Goal: Information Seeking & Learning: Find specific page/section

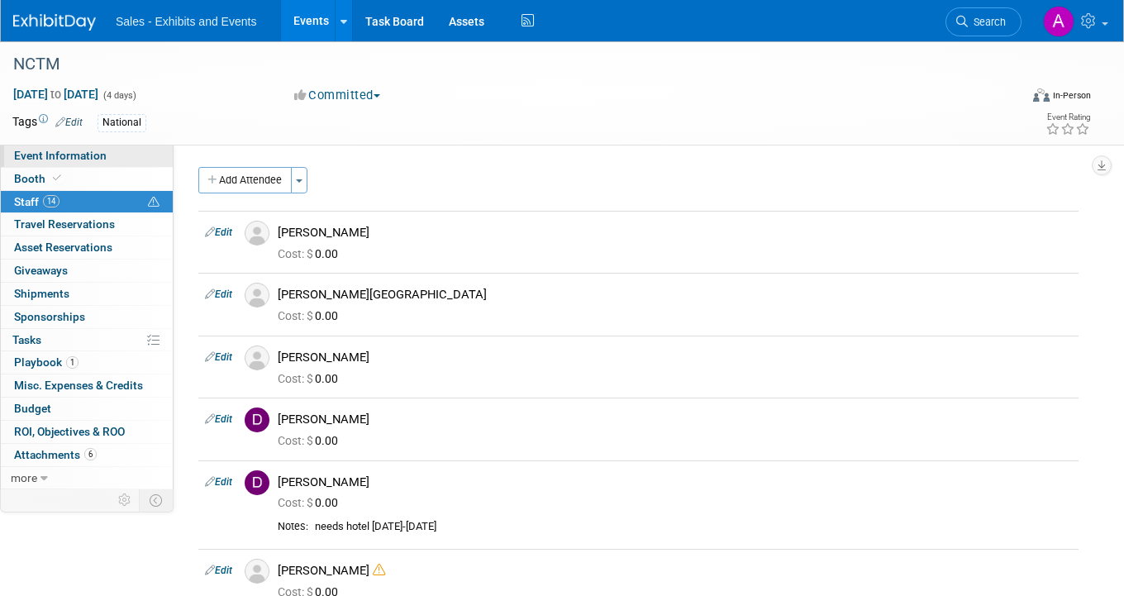
click at [89, 150] on span "Event Information" at bounding box center [60, 155] width 93 height 13
select select "National"
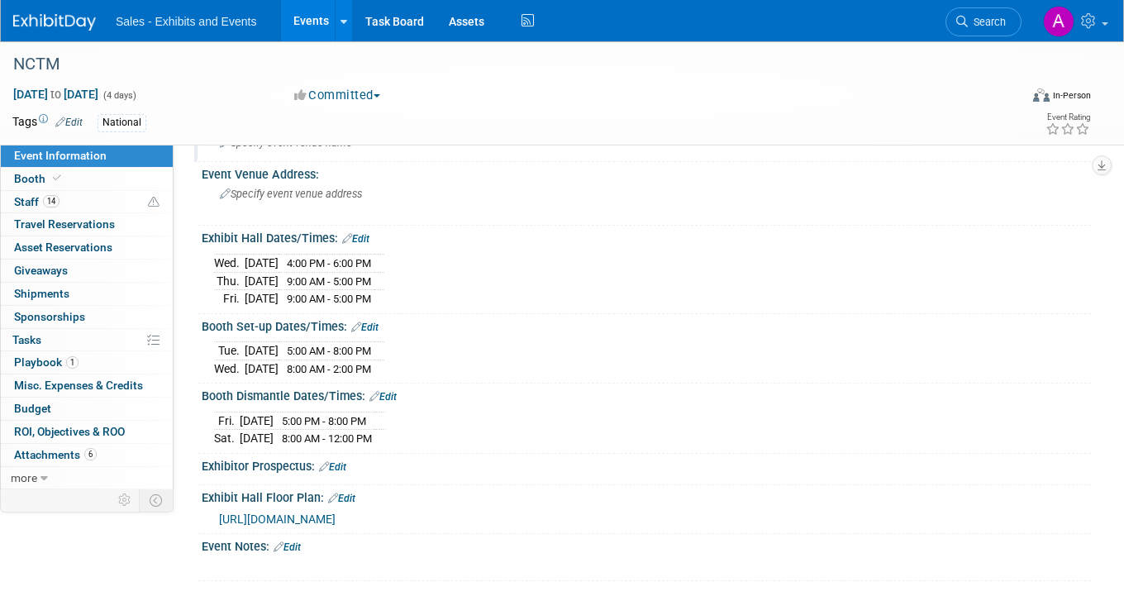
scroll to position [143, 0]
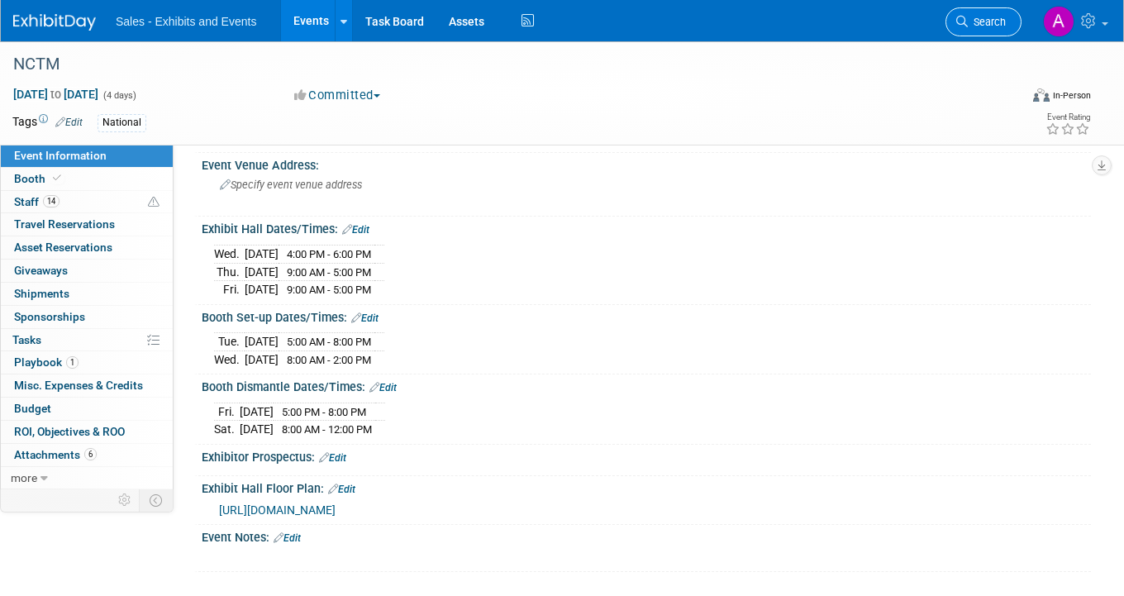
click at [997, 29] on link "Search" at bounding box center [983, 21] width 76 height 29
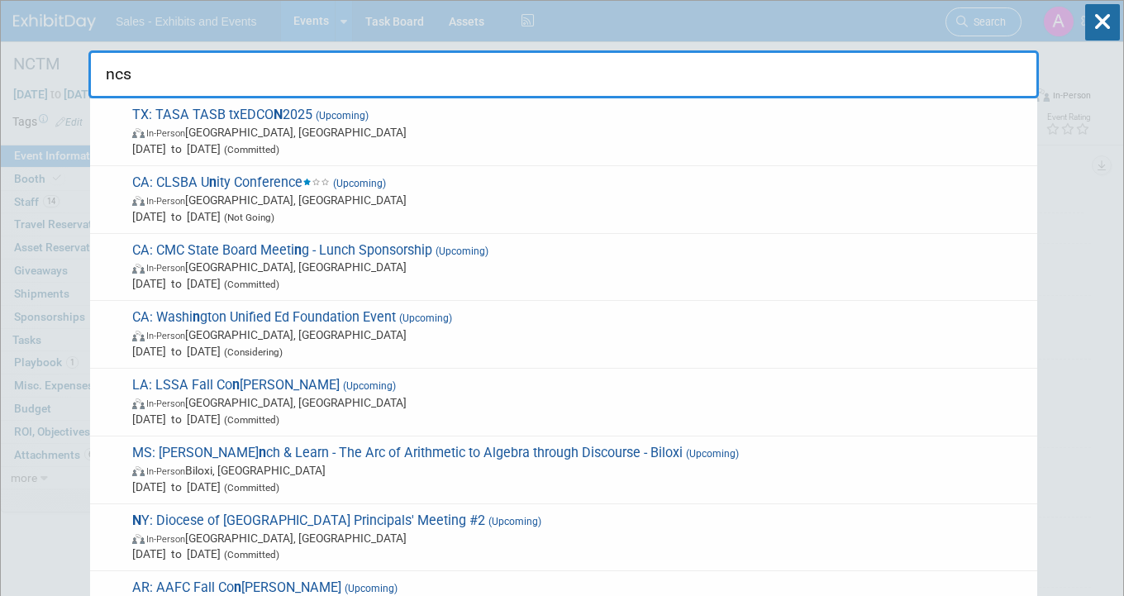
type input "ncsm"
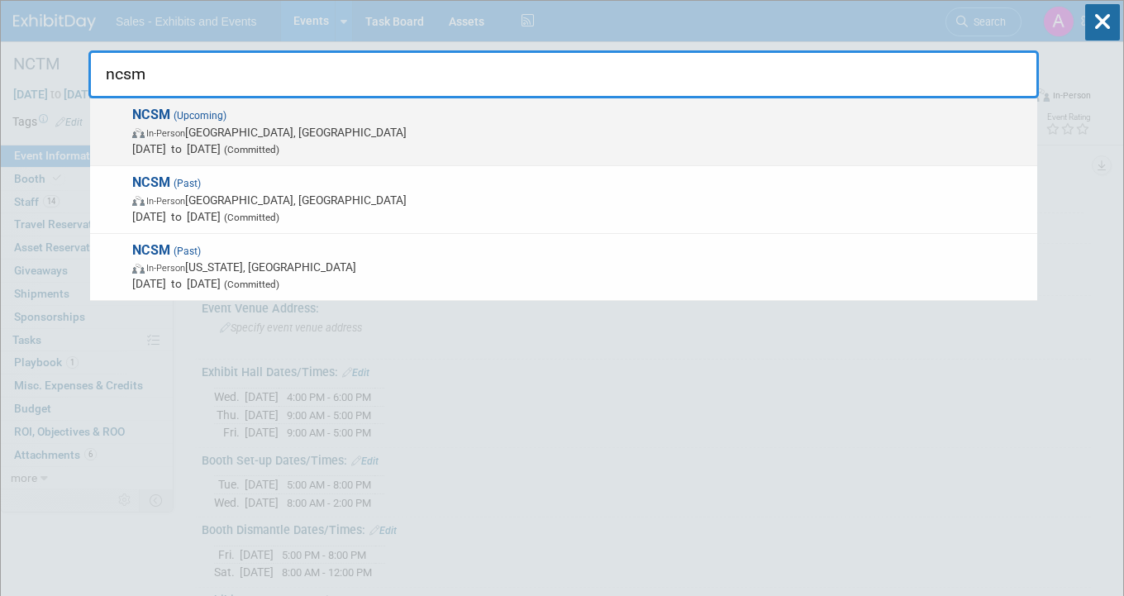
click at [388, 141] on span "Oct 13, 2025 to Oct 15, 2025 (Committed)" at bounding box center [580, 149] width 897 height 17
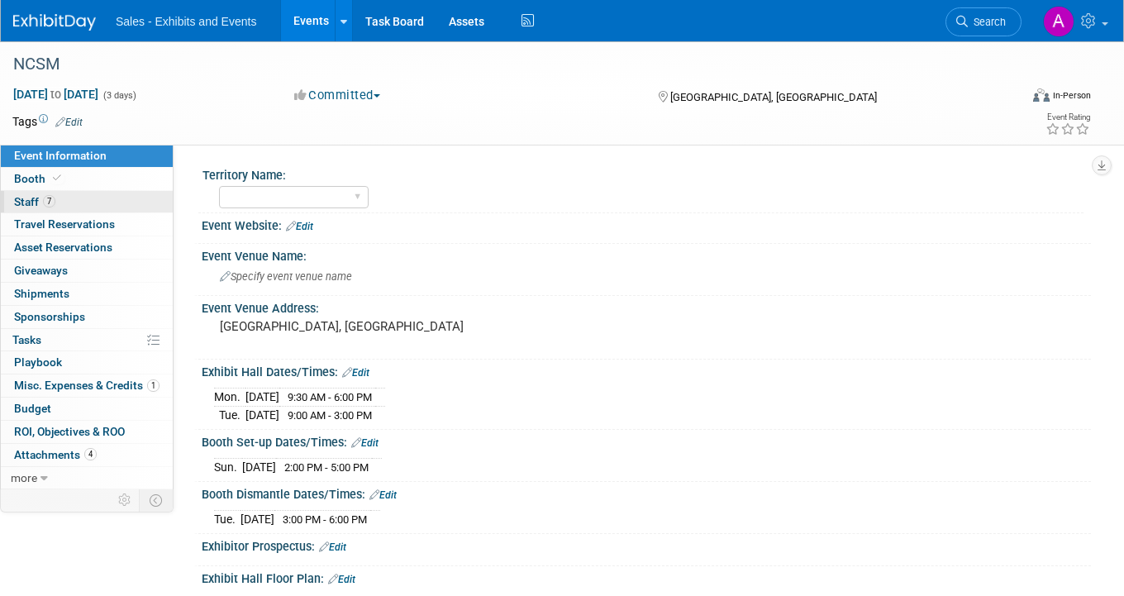
click at [80, 202] on link "7 Staff 7" at bounding box center [87, 202] width 172 height 22
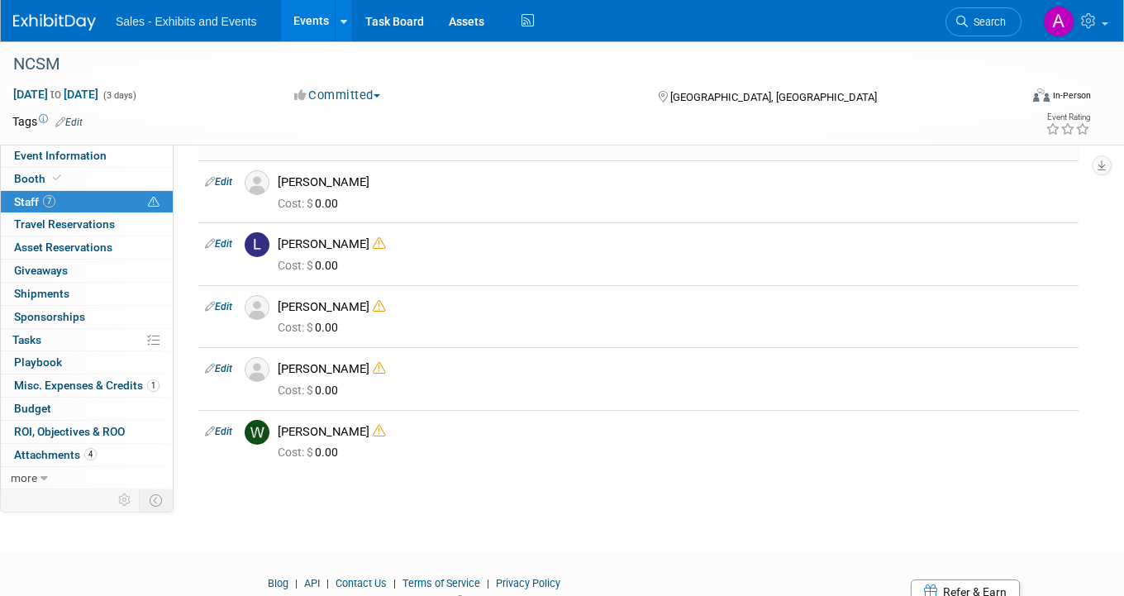
scroll to position [188, 0]
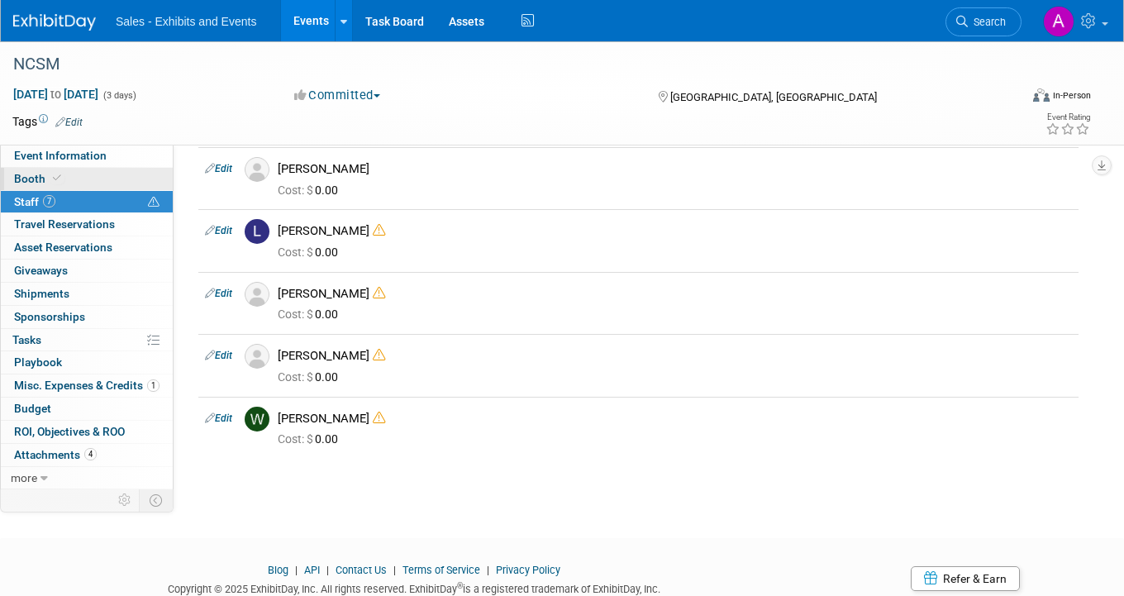
click at [75, 183] on link "Booth" at bounding box center [87, 179] width 172 height 22
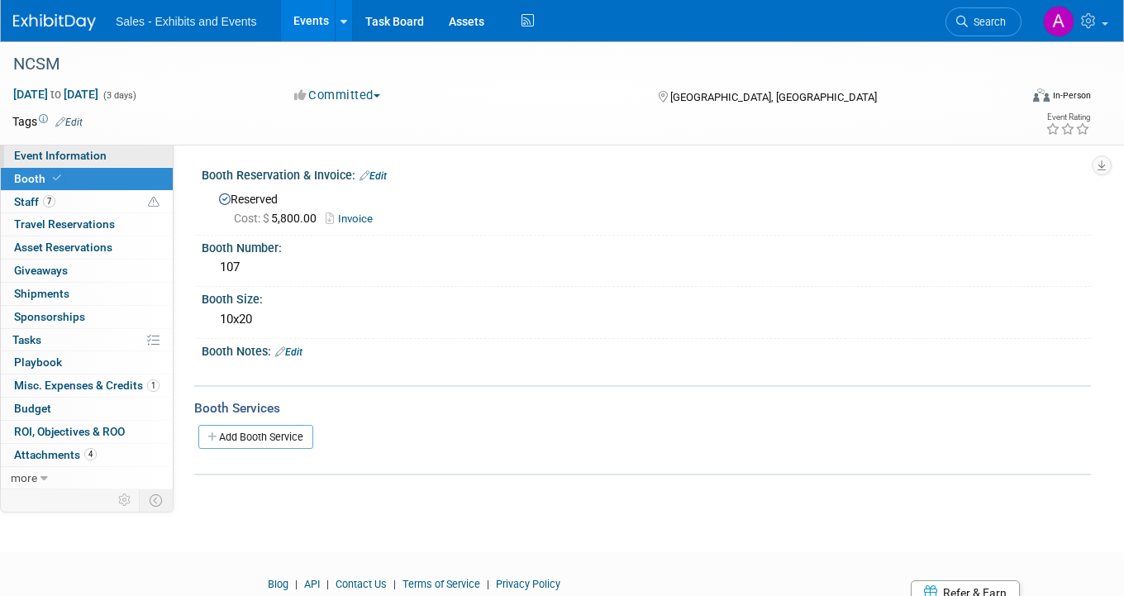
click at [104, 159] on link "Event Information" at bounding box center [87, 156] width 172 height 22
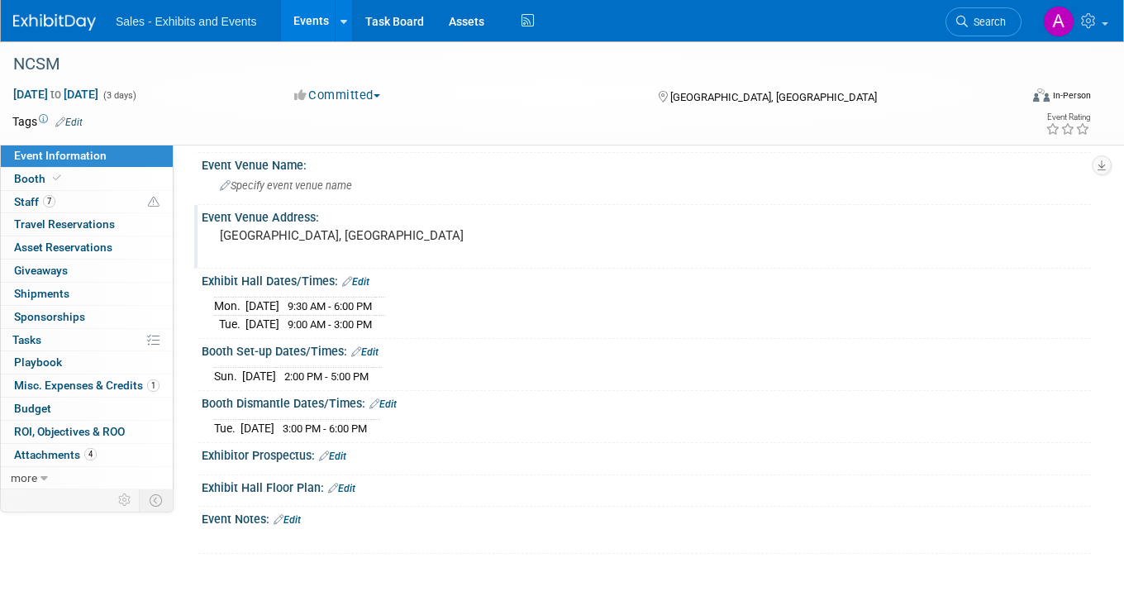
scroll to position [110, 0]
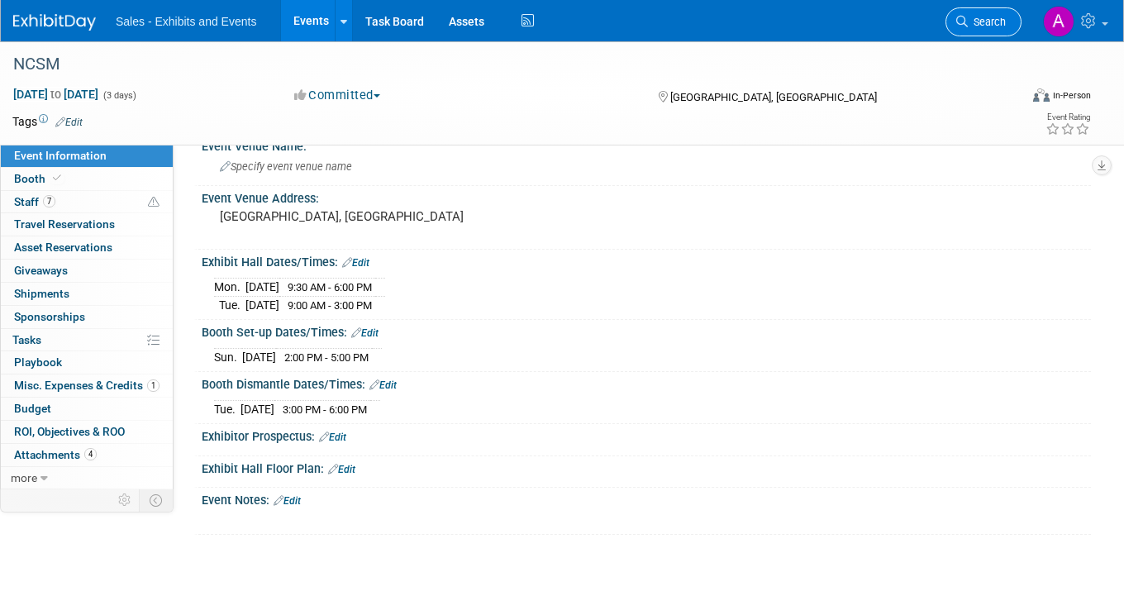
click at [974, 25] on span "Search" at bounding box center [987, 22] width 38 height 12
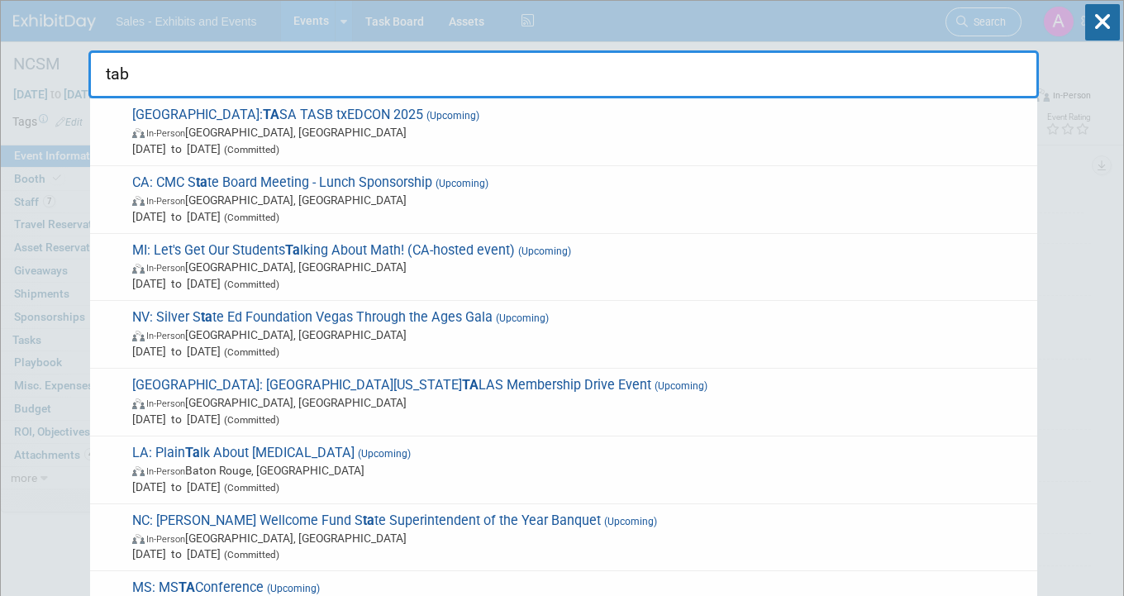
type input "tabe"
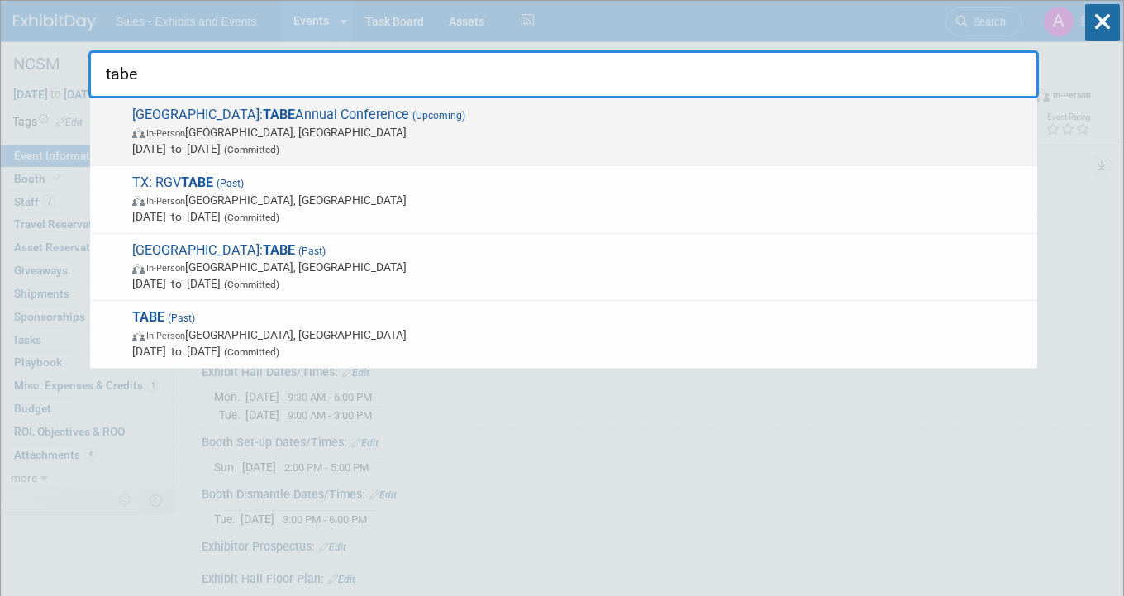
click at [464, 124] on span "In-Person [GEOGRAPHIC_DATA], [GEOGRAPHIC_DATA]" at bounding box center [580, 132] width 897 height 17
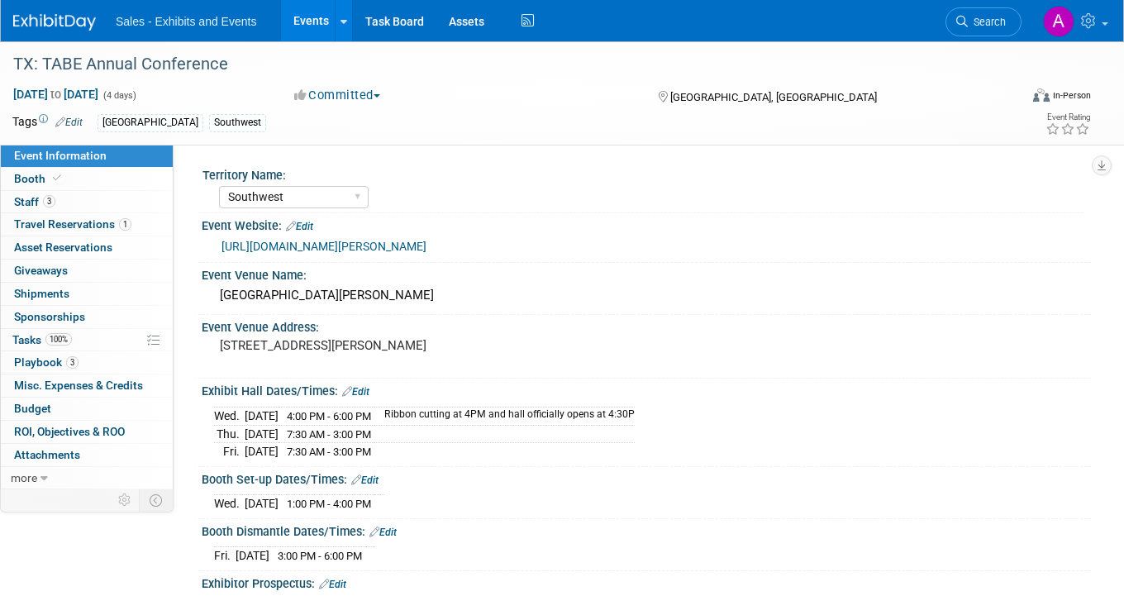
select select "Southwest"
click at [89, 354] on link "3 Playbook 3" at bounding box center [87, 362] width 172 height 22
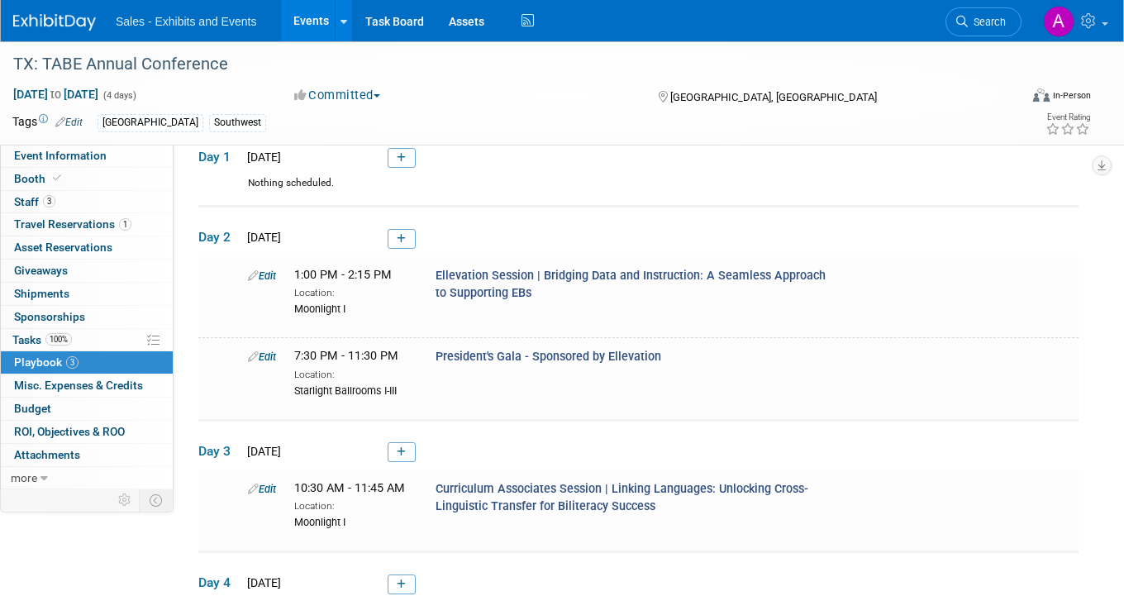
scroll to position [93, 0]
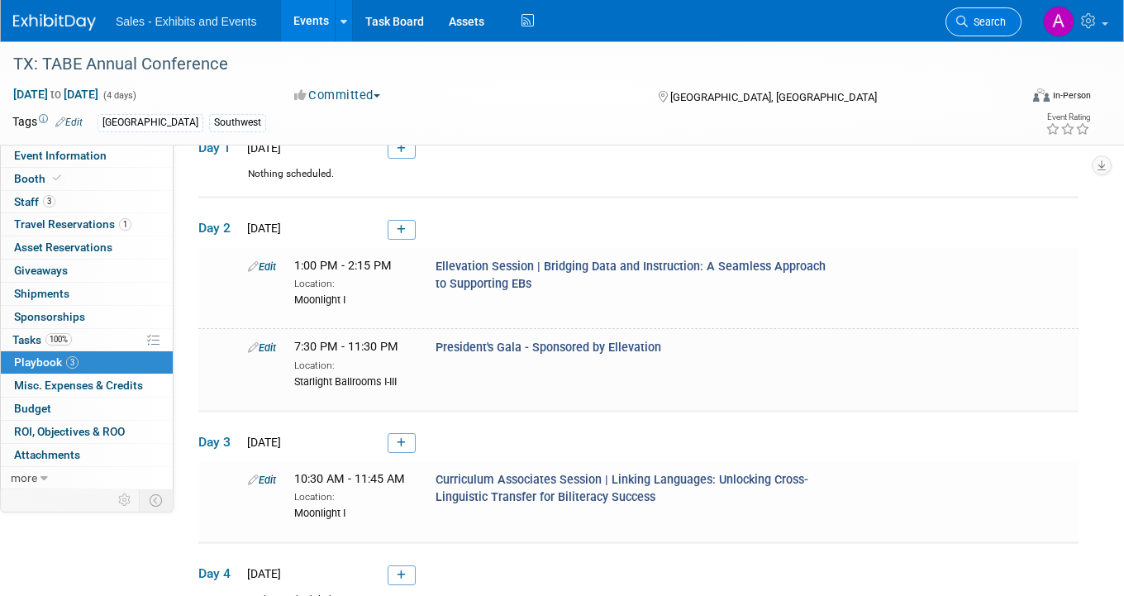
click at [985, 31] on link "Search" at bounding box center [983, 21] width 76 height 29
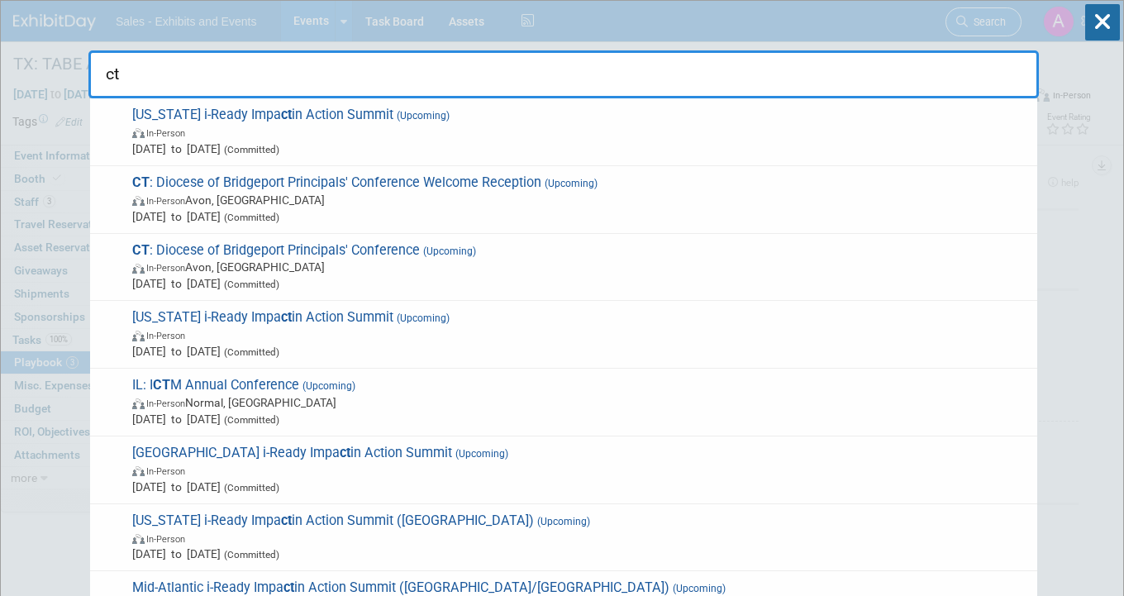
type input "c"
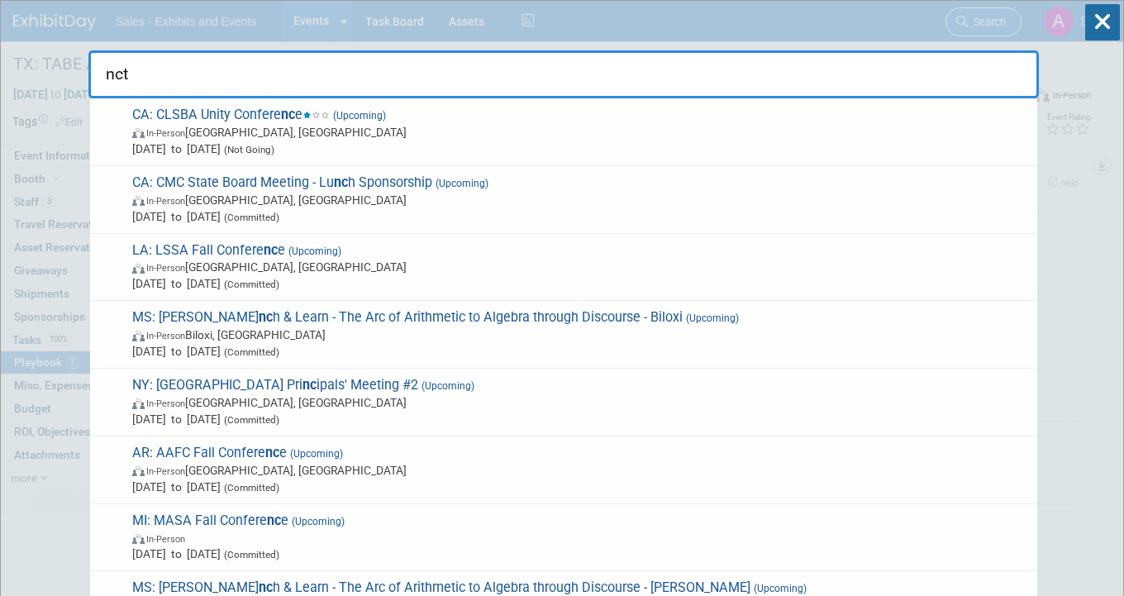
type input "nctm"
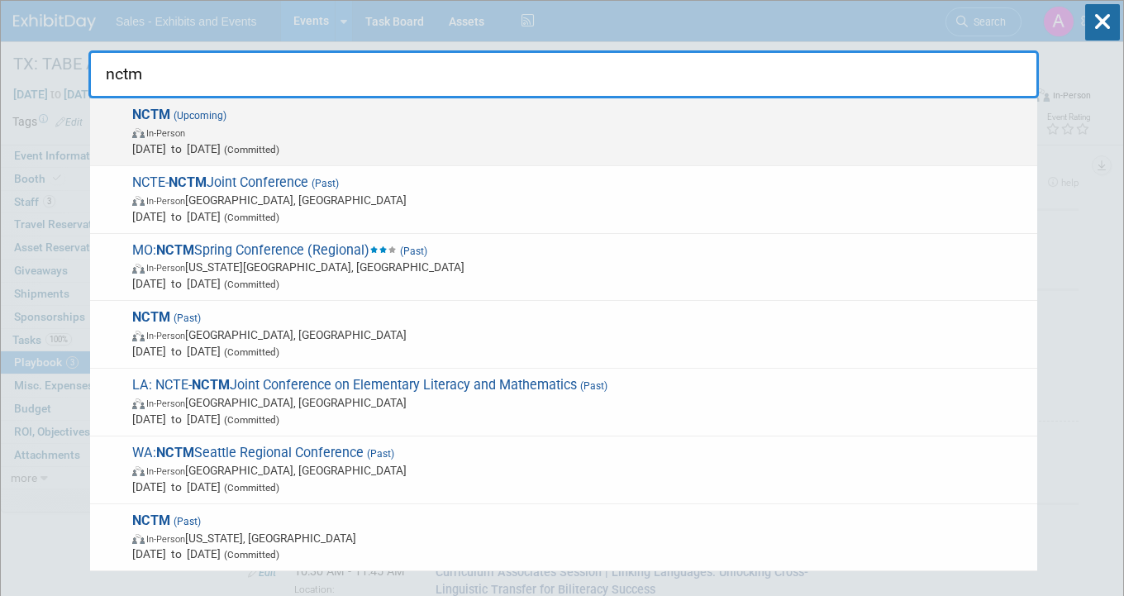
click at [379, 149] on span "Oct 15, 2025 to Oct 18, 2025 (Committed)" at bounding box center [580, 149] width 897 height 17
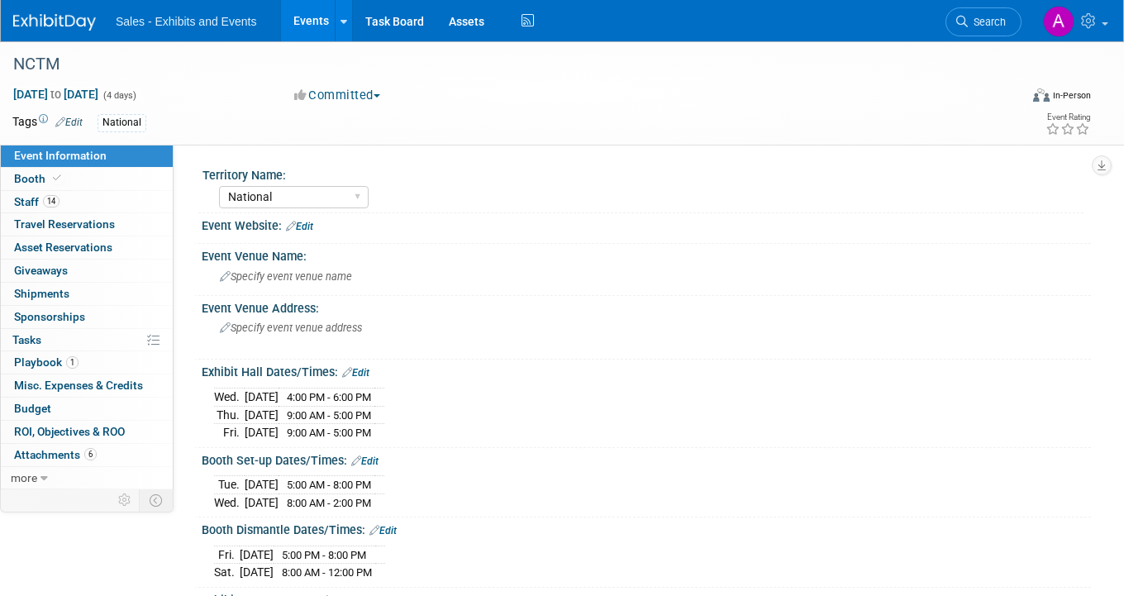
select select "National"
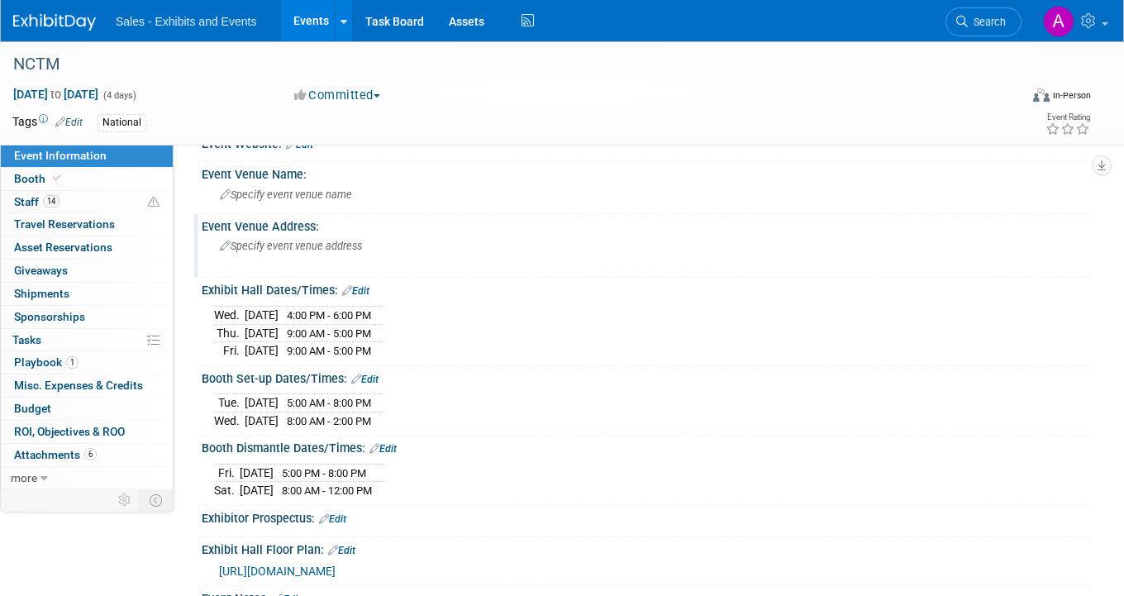
scroll to position [98, 0]
